Goal: Information Seeking & Learning: Learn about a topic

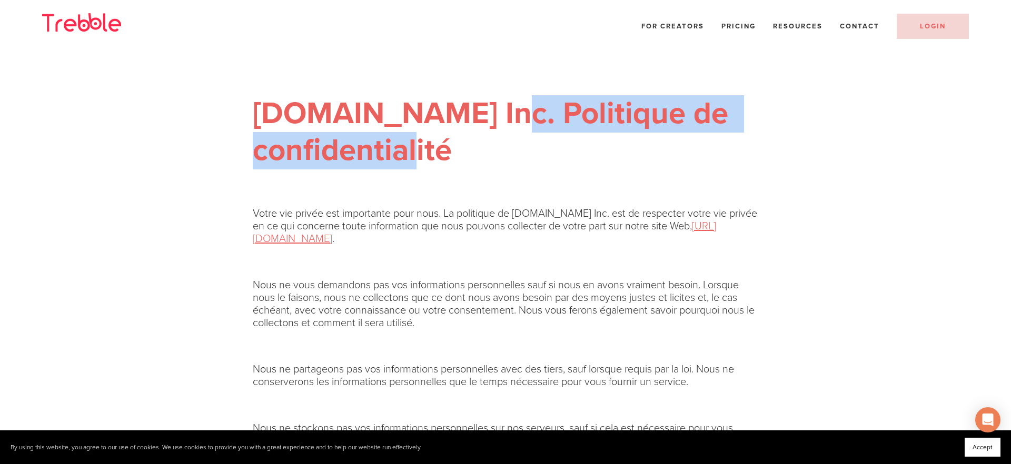
drag, startPoint x: 471, startPoint y: 154, endPoint x: 470, endPoint y: 123, distance: 31.1
click at [464, 125] on h1 "Trebble.fm Inc. Politique de confidentialité" at bounding box center [505, 132] width 505 height 73
copy strong "Politique de confidentialité"
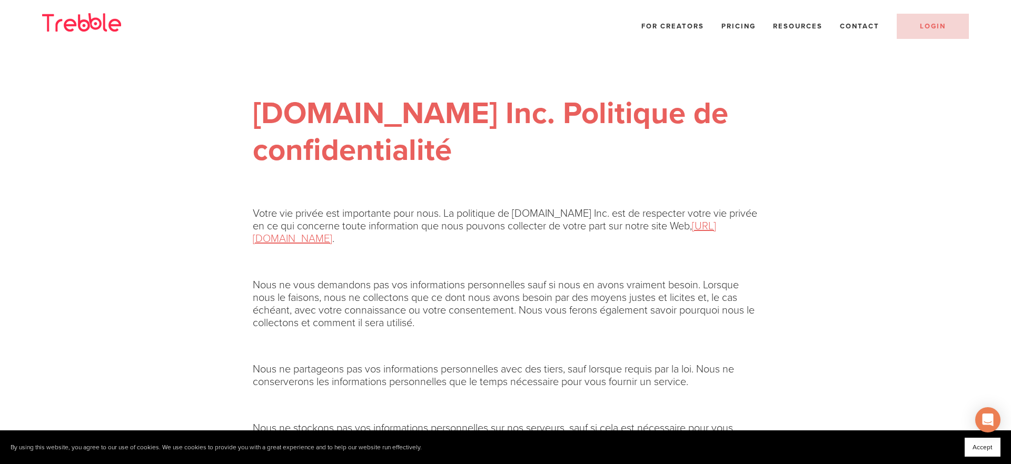
click at [559, 73] on div "Trebble.fm Inc. Politique de confidentialité Votre vie privée est importante po…" at bounding box center [505, 274] width 505 height 443
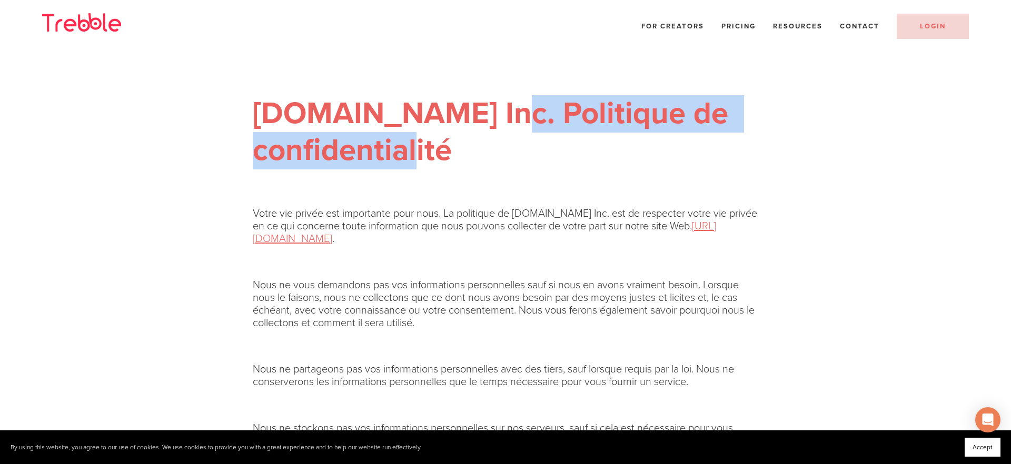
drag, startPoint x: 468, startPoint y: 111, endPoint x: 505, endPoint y: 103, distance: 38.3
click at [493, 138] on h1 "Trebble.fm Inc. Politique de confidentialité" at bounding box center [505, 132] width 505 height 73
copy strong "Politique de confidentialité"
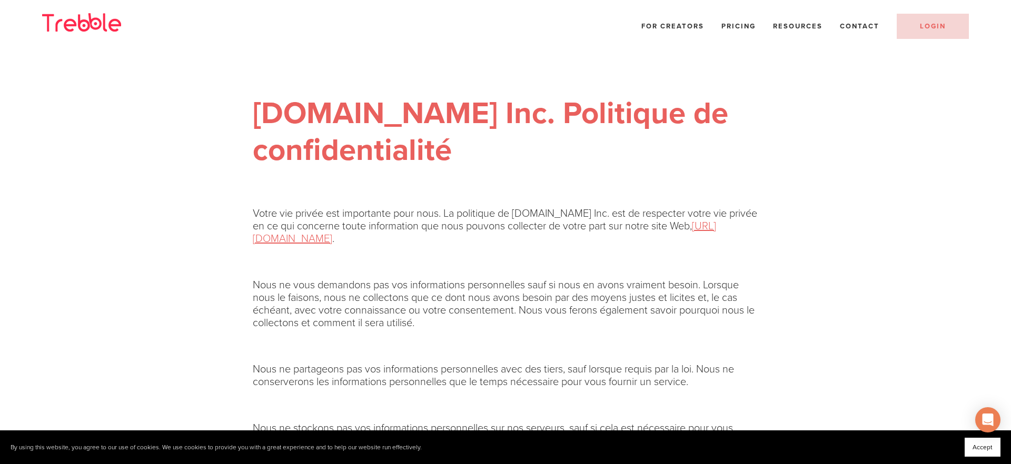
click at [346, 183] on div "Trebble.fm Inc. Politique de confidentialité Votre vie privée est importante po…" at bounding box center [505, 274] width 505 height 443
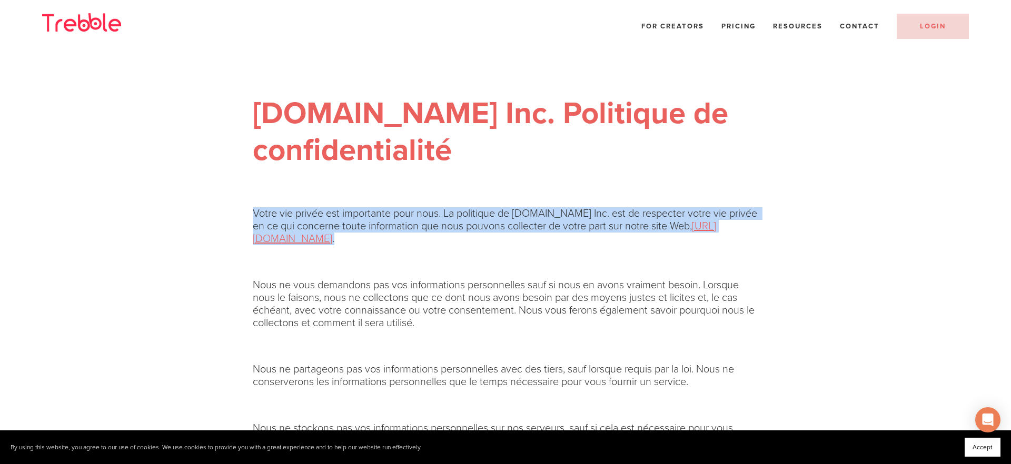
drag, startPoint x: 267, startPoint y: 196, endPoint x: 425, endPoint y: 261, distance: 171.2
click at [425, 261] on div "Trebble.fm Inc. Politique de confidentialité Votre vie privée est importante po…" at bounding box center [505, 274] width 505 height 443
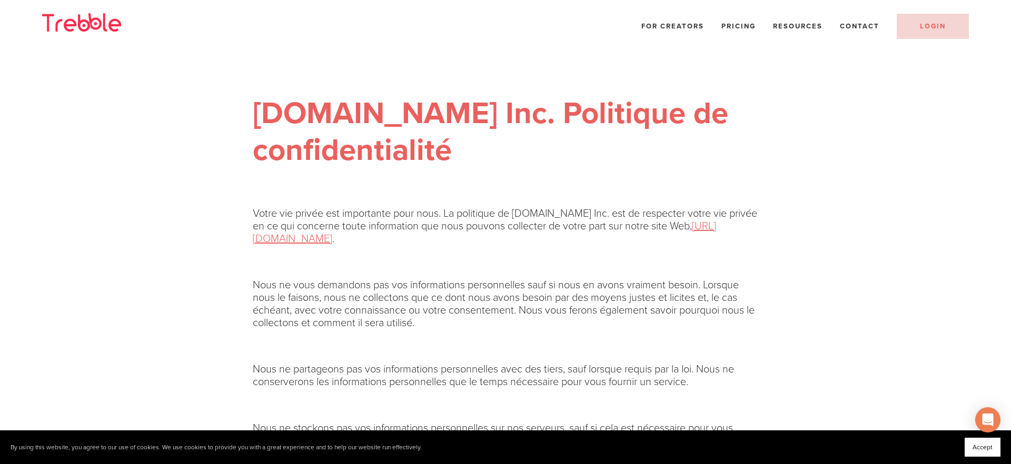
click at [379, 195] on p at bounding box center [505, 190] width 505 height 13
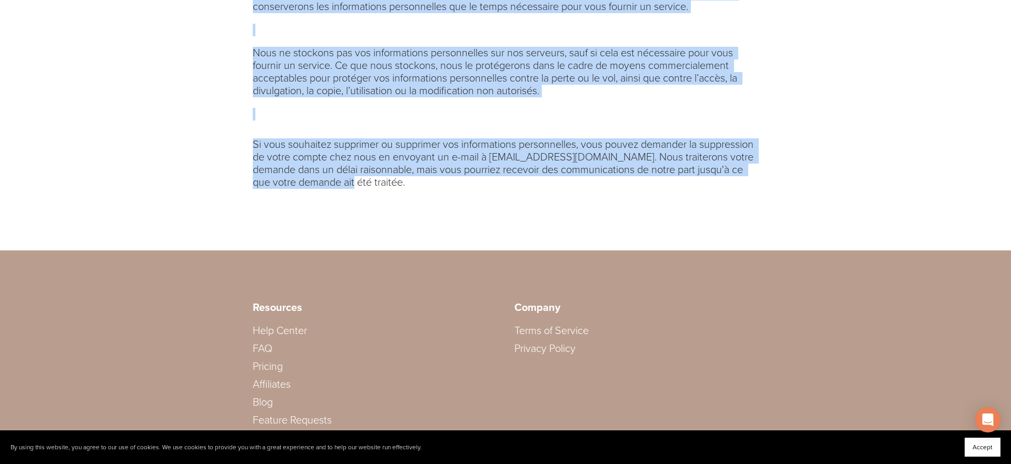
drag, startPoint x: 372, startPoint y: 194, endPoint x: 514, endPoint y: 212, distance: 142.8
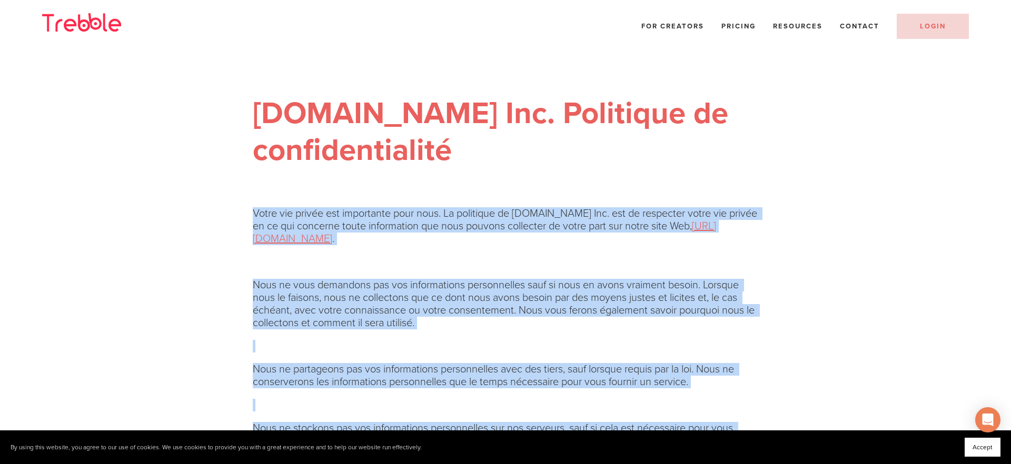
copy div "Votre vie privée est importante pour nous. La politique de Trebble.fm Inc. est …"
